Goal: Task Accomplishment & Management: Manage account settings

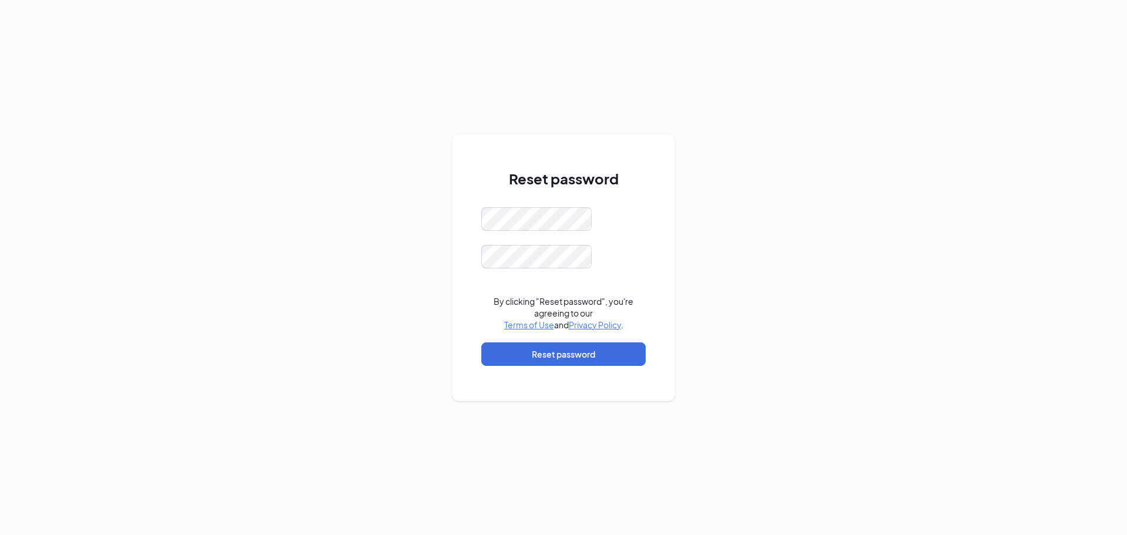
click at [838, 396] on div "Reset password By clicking "Reset password", you're agreeing to our Terms of Us…" at bounding box center [563, 267] width 1127 height 535
click at [602, 346] on button "Reset password" at bounding box center [563, 353] width 164 height 23
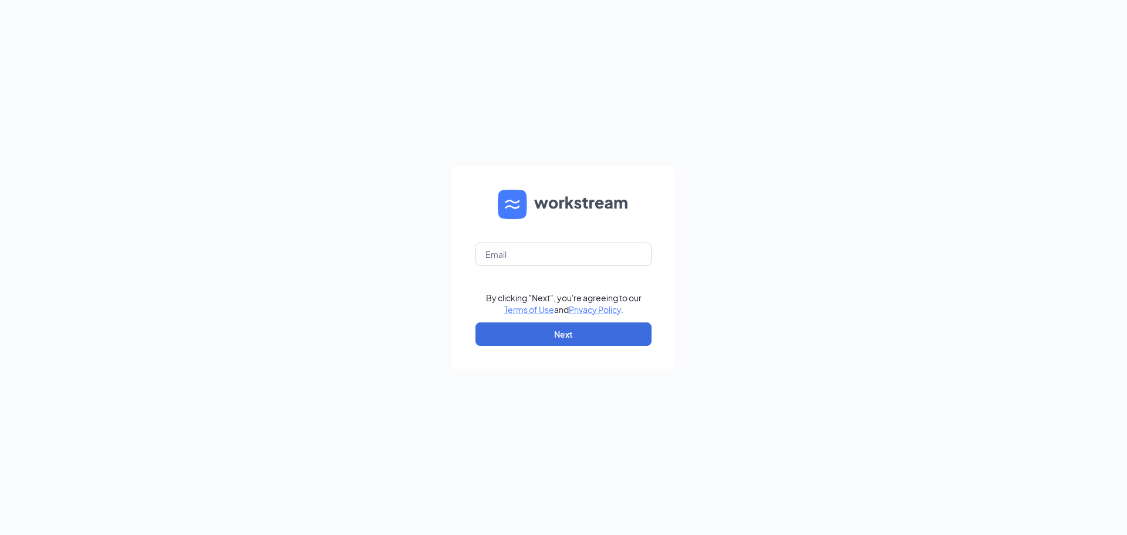
drag, startPoint x: 491, startPoint y: 235, endPoint x: 498, endPoint y: 241, distance: 9.6
click at [491, 238] on form "By clicking "Next", you're agreeing to our Terms of Use and Privacy Policy . Ne…" at bounding box center [563, 267] width 223 height 203
click at [508, 247] on input "text" at bounding box center [564, 253] width 176 height 23
type input "[EMAIL_ADDRESS][DOMAIN_NAME]"
click at [587, 331] on button "Next" at bounding box center [564, 333] width 176 height 23
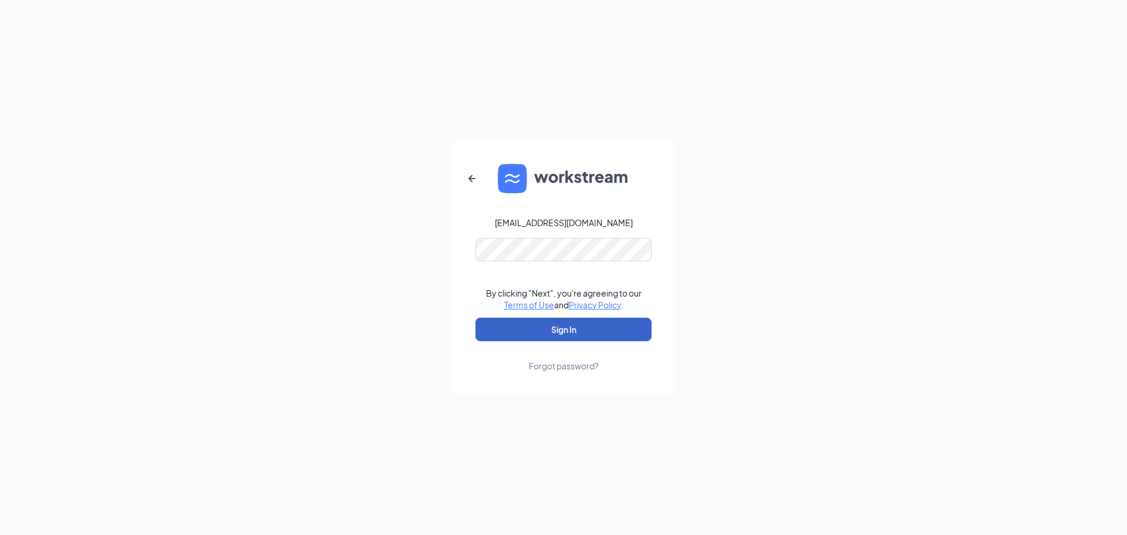
click at [568, 334] on button "Sign In" at bounding box center [564, 329] width 176 height 23
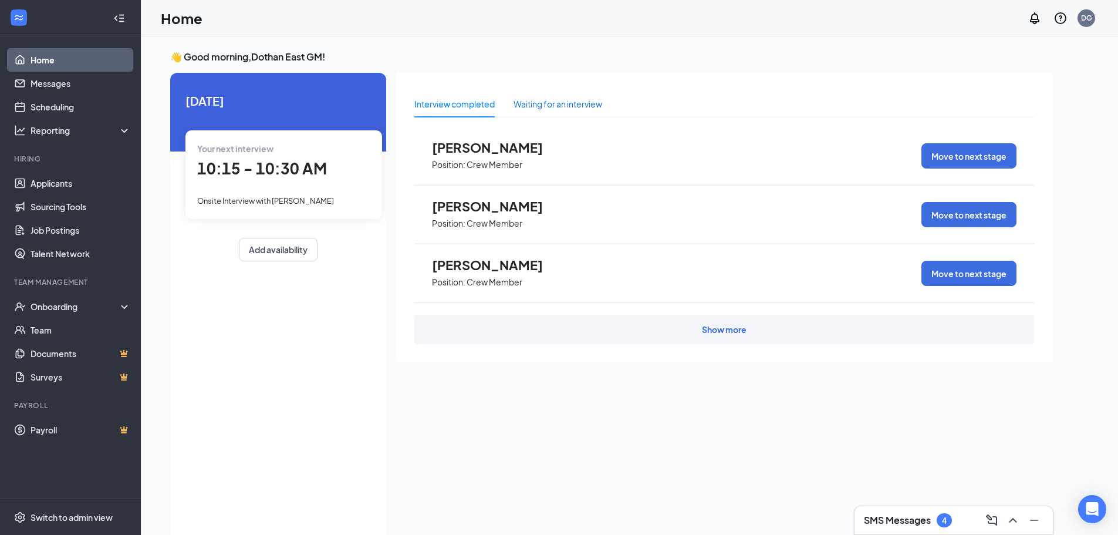
drag, startPoint x: 566, startPoint y: 103, endPoint x: 554, endPoint y: 103, distance: 12.3
click at [566, 103] on div "Waiting for an interview" at bounding box center [558, 103] width 89 height 13
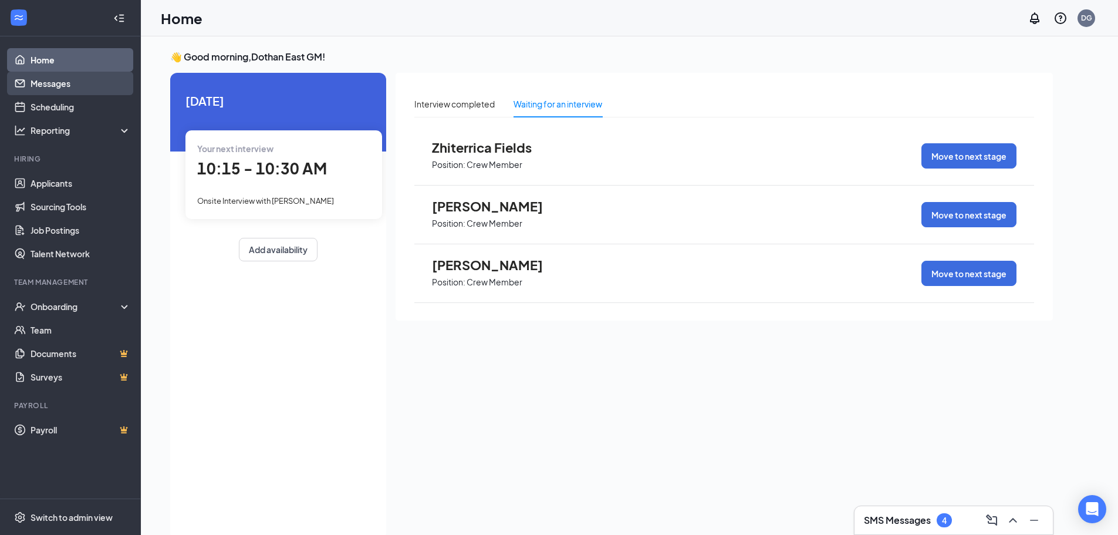
click at [85, 78] on link "Messages" at bounding box center [81, 83] width 100 height 23
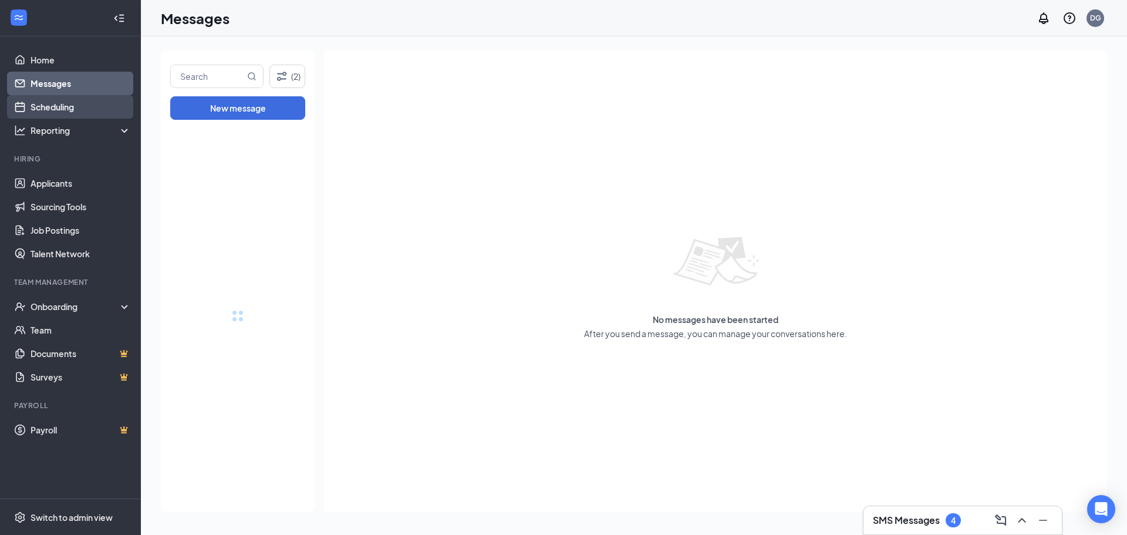
click at [82, 100] on link "Scheduling" at bounding box center [81, 106] width 100 height 23
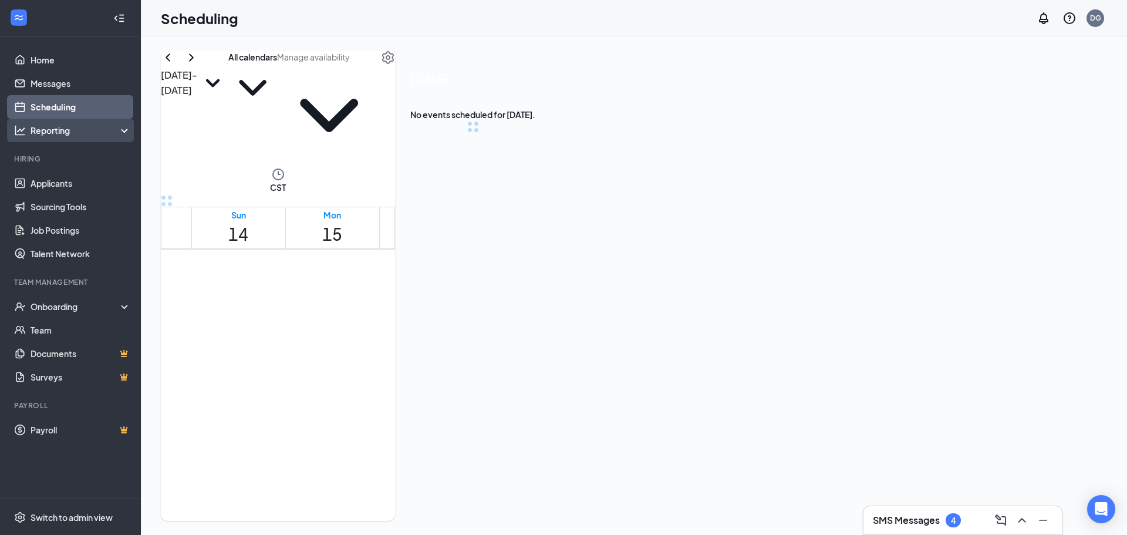
scroll to position [577, 0]
click at [82, 137] on div "Reporting" at bounding box center [70, 130] width 141 height 23
